Goal: Check status: Check status

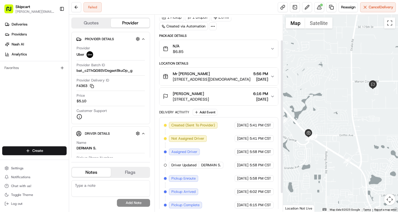
scroll to position [56, 0]
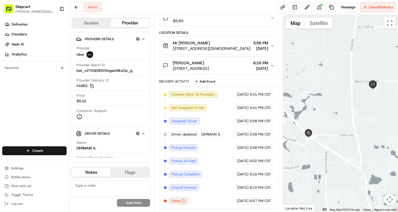
click at [185, 201] on icon "button" at bounding box center [184, 201] width 4 height 4
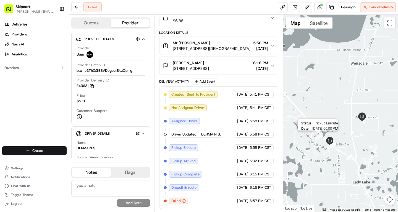
click at [319, 138] on img "2" at bounding box center [318, 136] width 6 height 6
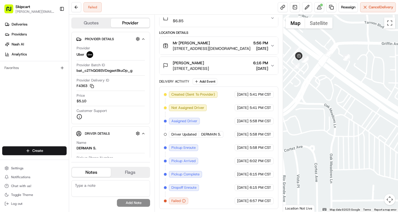
drag, startPoint x: 326, startPoint y: 72, endPoint x: 315, endPoint y: 89, distance: 20.7
click at [315, 89] on div at bounding box center [340, 113] width 115 height 197
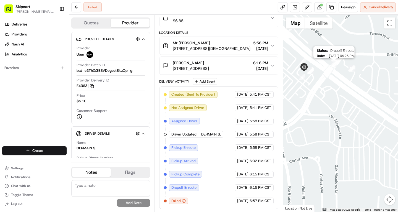
click at [332, 64] on img "13" at bounding box center [334, 64] width 6 height 6
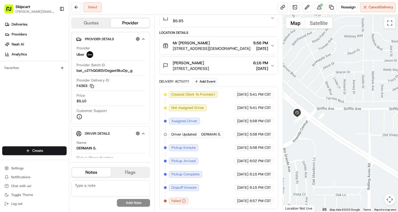
drag, startPoint x: 349, startPoint y: 103, endPoint x: 316, endPoint y: 150, distance: 57.3
click at [316, 150] on div at bounding box center [340, 113] width 115 height 197
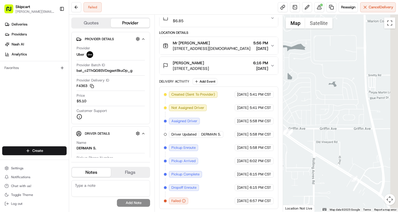
drag, startPoint x: 362, startPoint y: 136, endPoint x: 313, endPoint y: 132, distance: 49.5
click at [313, 132] on div at bounding box center [340, 113] width 115 height 197
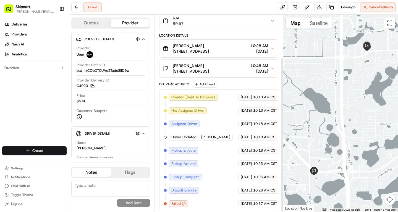
scroll to position [56, 0]
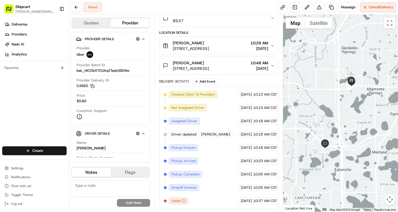
drag, startPoint x: 366, startPoint y: 106, endPoint x: 356, endPoint y: 119, distance: 15.8
click at [356, 119] on div at bounding box center [340, 113] width 115 height 197
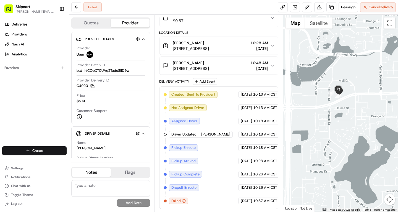
drag, startPoint x: 345, startPoint y: 66, endPoint x: 344, endPoint y: 165, distance: 99.3
click at [343, 164] on div at bounding box center [340, 113] width 115 height 197
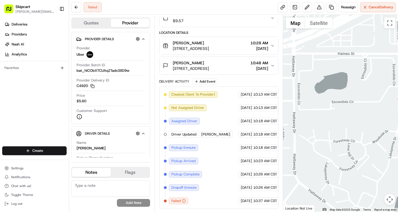
drag, startPoint x: 344, startPoint y: 94, endPoint x: 348, endPoint y: 175, distance: 81.1
click at [348, 175] on div at bounding box center [340, 113] width 115 height 197
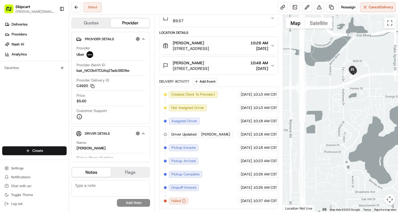
drag, startPoint x: 341, startPoint y: 180, endPoint x: 349, endPoint y: 116, distance: 64.7
click at [349, 116] on div at bounding box center [340, 113] width 115 height 197
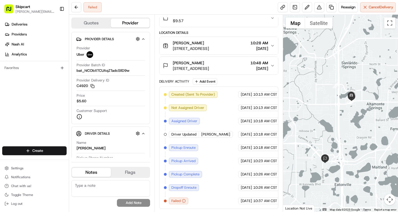
drag, startPoint x: 336, startPoint y: 134, endPoint x: 337, endPoint y: 128, distance: 5.5
click at [337, 128] on div at bounding box center [340, 113] width 115 height 197
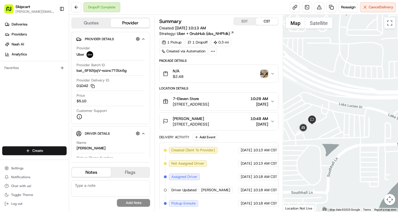
drag, startPoint x: 295, startPoint y: 126, endPoint x: 313, endPoint y: 130, distance: 18.3
click at [313, 130] on div at bounding box center [340, 113] width 115 height 197
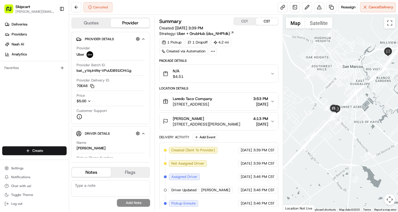
drag, startPoint x: 300, startPoint y: 148, endPoint x: 337, endPoint y: 147, distance: 37.6
click at [337, 147] on div at bounding box center [340, 113] width 115 height 197
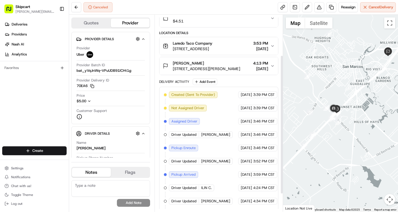
scroll to position [82, 0]
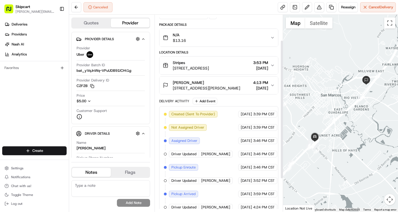
scroll to position [82, 0]
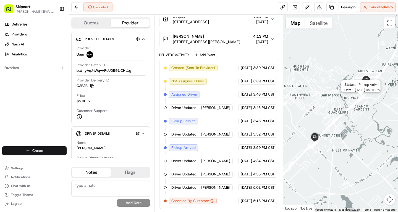
click at [359, 96] on img "34" at bounding box center [361, 98] width 6 height 6
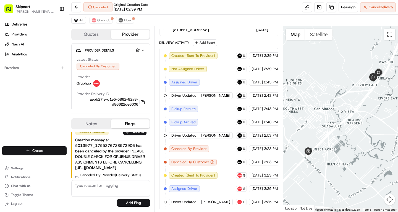
scroll to position [133, 0]
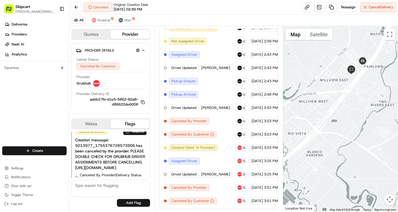
drag, startPoint x: 391, startPoint y: 87, endPoint x: 341, endPoint y: 123, distance: 61.7
click at [341, 123] on div at bounding box center [340, 118] width 115 height 185
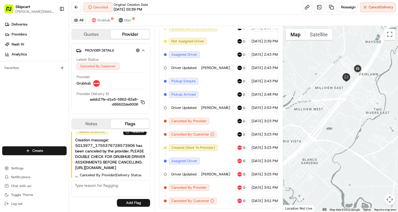
drag, startPoint x: 382, startPoint y: 85, endPoint x: 354, endPoint y: 125, distance: 48.8
click at [355, 120] on div at bounding box center [340, 118] width 115 height 185
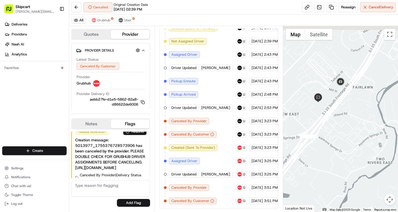
drag, startPoint x: 349, startPoint y: 92, endPoint x: 350, endPoint y: 124, distance: 31.5
click at [350, 124] on div at bounding box center [340, 118] width 115 height 185
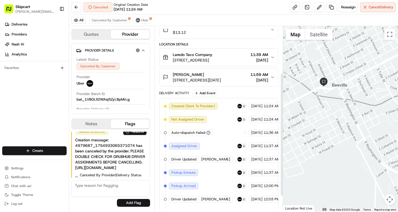
scroll to position [94, 0]
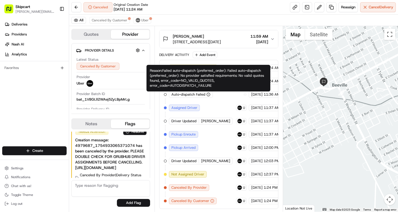
click at [207, 94] on icon "button" at bounding box center [209, 94] width 4 height 4
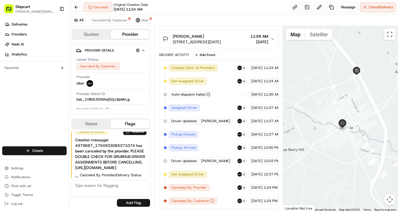
drag, startPoint x: 366, startPoint y: 111, endPoint x: 365, endPoint y: 123, distance: 11.4
click at [365, 123] on div at bounding box center [340, 118] width 115 height 185
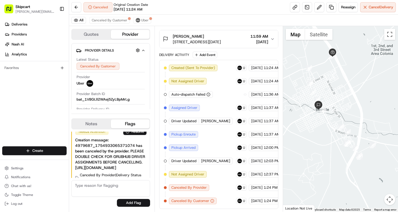
drag, startPoint x: 363, startPoint y: 175, endPoint x: 338, endPoint y: 156, distance: 31.2
click at [338, 156] on div at bounding box center [340, 118] width 115 height 185
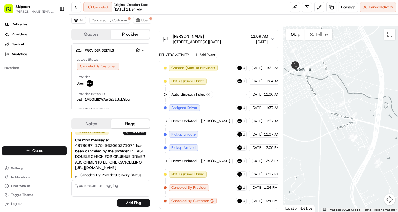
drag, startPoint x: 363, startPoint y: 157, endPoint x: 356, endPoint y: 157, distance: 6.6
click at [356, 157] on div at bounding box center [340, 118] width 115 height 185
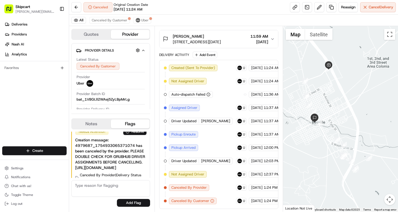
drag, startPoint x: 326, startPoint y: 138, endPoint x: 336, endPoint y: 156, distance: 20.9
click at [336, 156] on div at bounding box center [340, 118] width 115 height 185
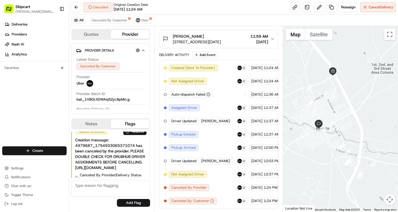
drag, startPoint x: 338, startPoint y: 113, endPoint x: 340, endPoint y: 128, distance: 15.4
click at [340, 128] on div at bounding box center [340, 118] width 115 height 185
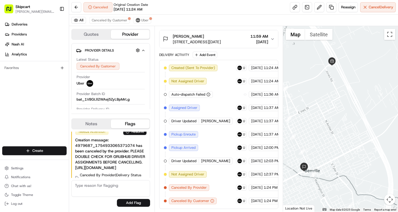
drag, startPoint x: 337, startPoint y: 97, endPoint x: 336, endPoint y: 122, distance: 24.4
click at [336, 122] on div at bounding box center [340, 118] width 115 height 185
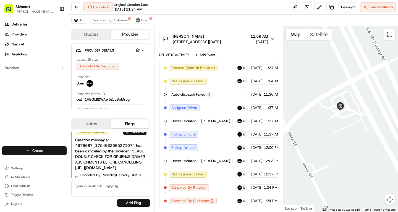
drag, startPoint x: 326, startPoint y: 97, endPoint x: 364, endPoint y: 189, distance: 100.0
click at [364, 189] on div at bounding box center [340, 118] width 115 height 185
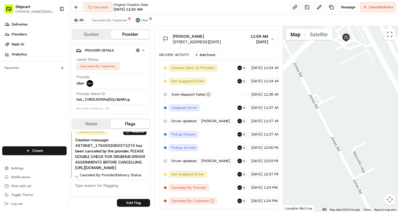
drag, startPoint x: 333, startPoint y: 150, endPoint x: 338, endPoint y: 50, distance: 100.0
click at [338, 50] on div at bounding box center [340, 118] width 115 height 185
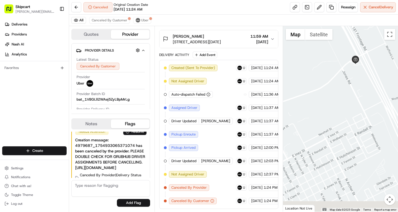
drag, startPoint x: 359, startPoint y: 81, endPoint x: 345, endPoint y: 53, distance: 30.9
click at [345, 53] on div at bounding box center [340, 118] width 115 height 185
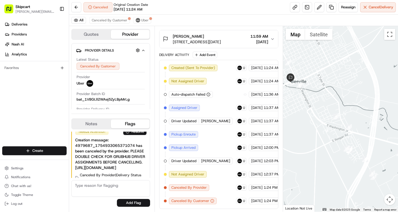
drag, startPoint x: 371, startPoint y: 156, endPoint x: 332, endPoint y: 41, distance: 121.1
click at [332, 41] on div at bounding box center [340, 118] width 115 height 185
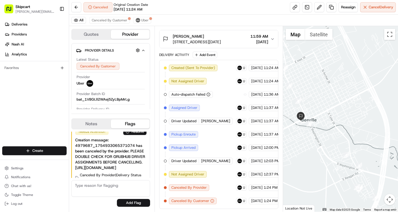
drag, startPoint x: 331, startPoint y: 93, endPoint x: 345, endPoint y: 142, distance: 50.8
click at [345, 142] on div at bounding box center [340, 118] width 115 height 185
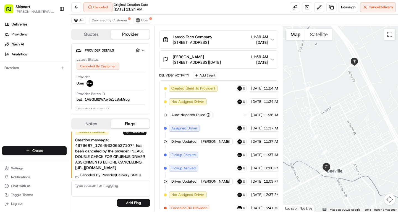
scroll to position [94, 0]
